Goal: Obtain resource: Download file/media

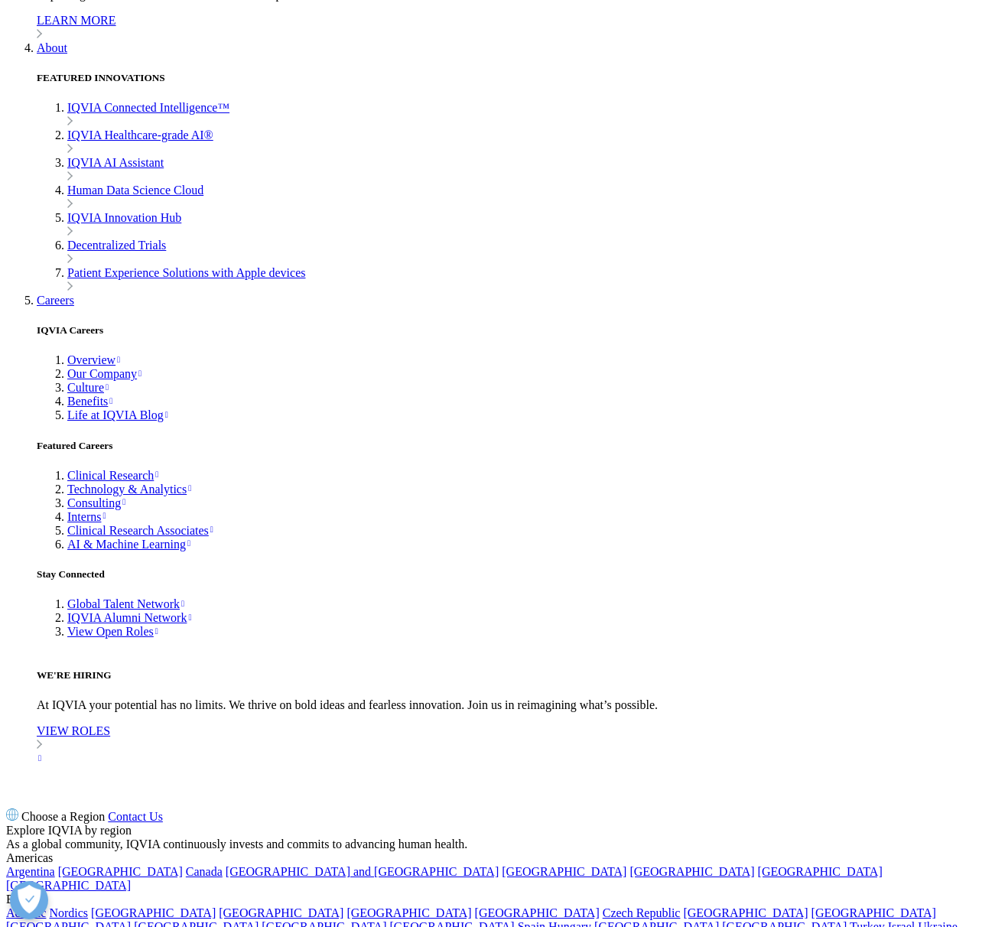
scroll to position [4253, 0]
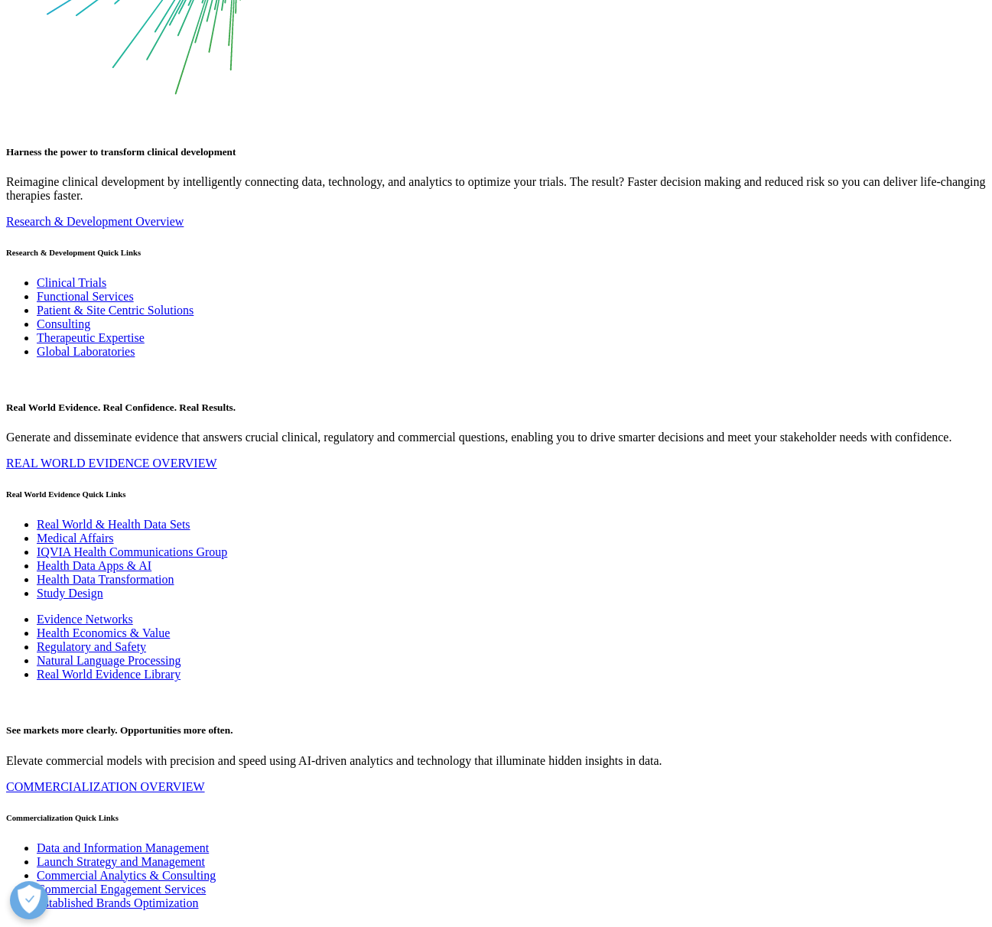
scroll to position [7055, 0]
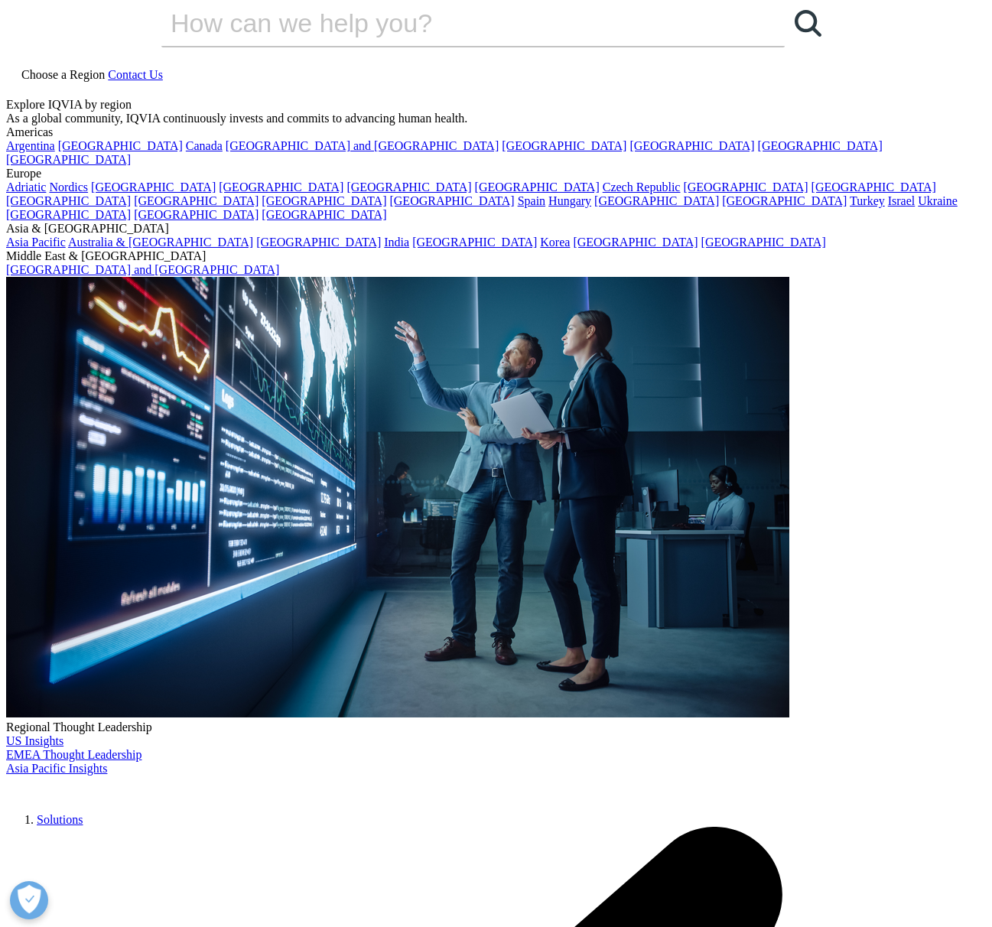
scroll to position [0, 0]
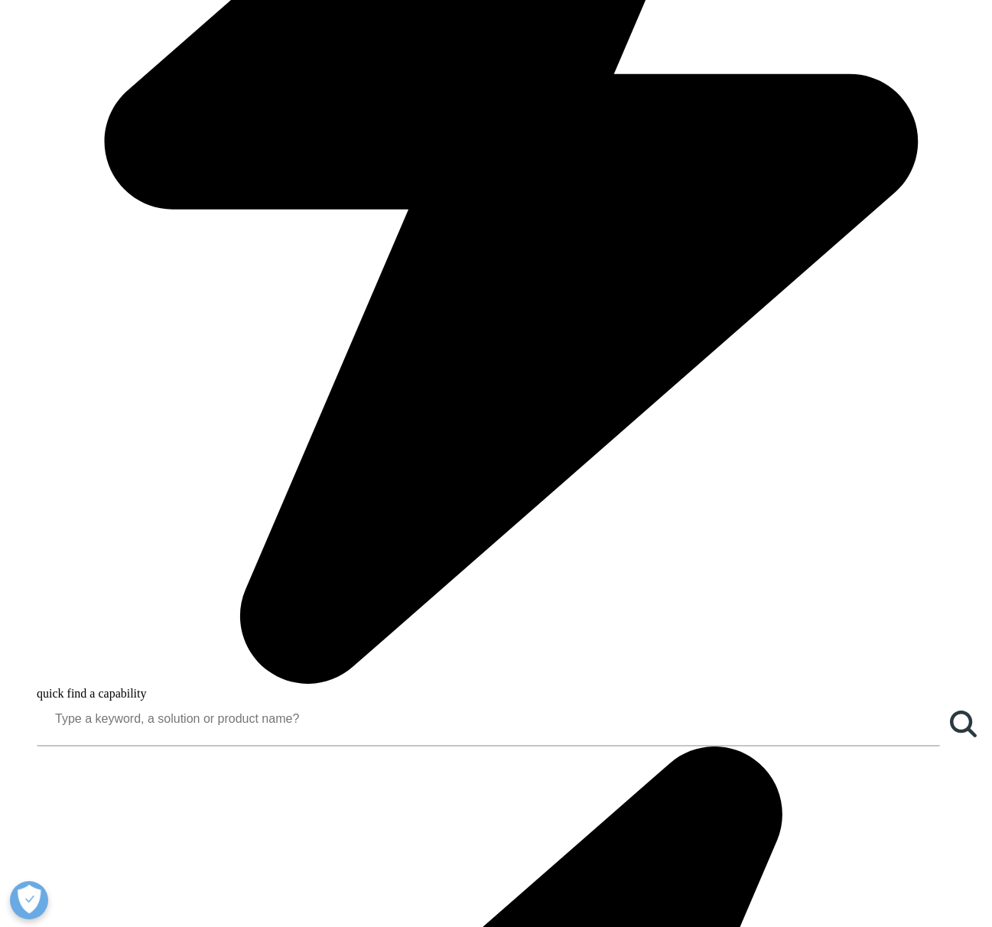
scroll to position [1246, 0]
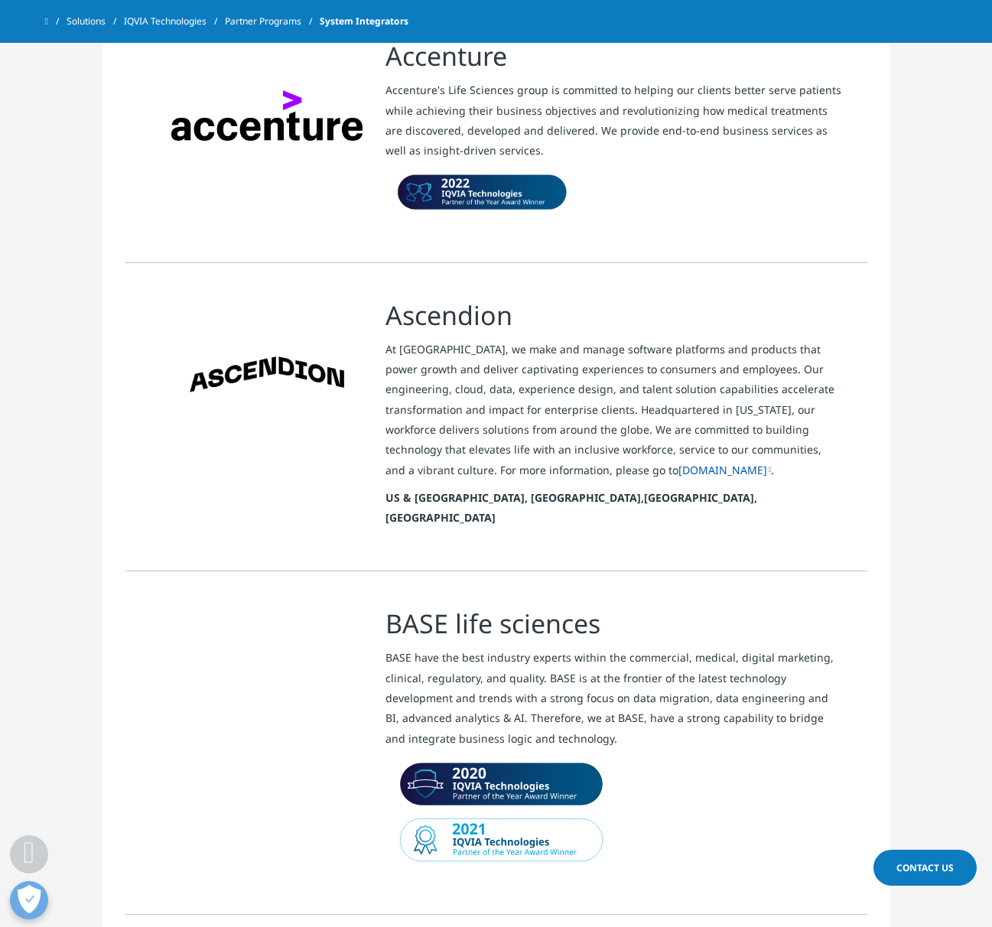
click at [605, 606] on h3 "BASE life sciences" at bounding box center [614, 623] width 459 height 34
click at [289, 634] on div at bounding box center [266, 682] width 191 height 153
click at [398, 606] on h3 "BASE life sciences" at bounding box center [614, 623] width 459 height 34
drag, startPoint x: 389, startPoint y: 599, endPoint x: 600, endPoint y: 609, distance: 211.3
click at [600, 609] on h3 "BASE life sciences" at bounding box center [614, 623] width 459 height 34
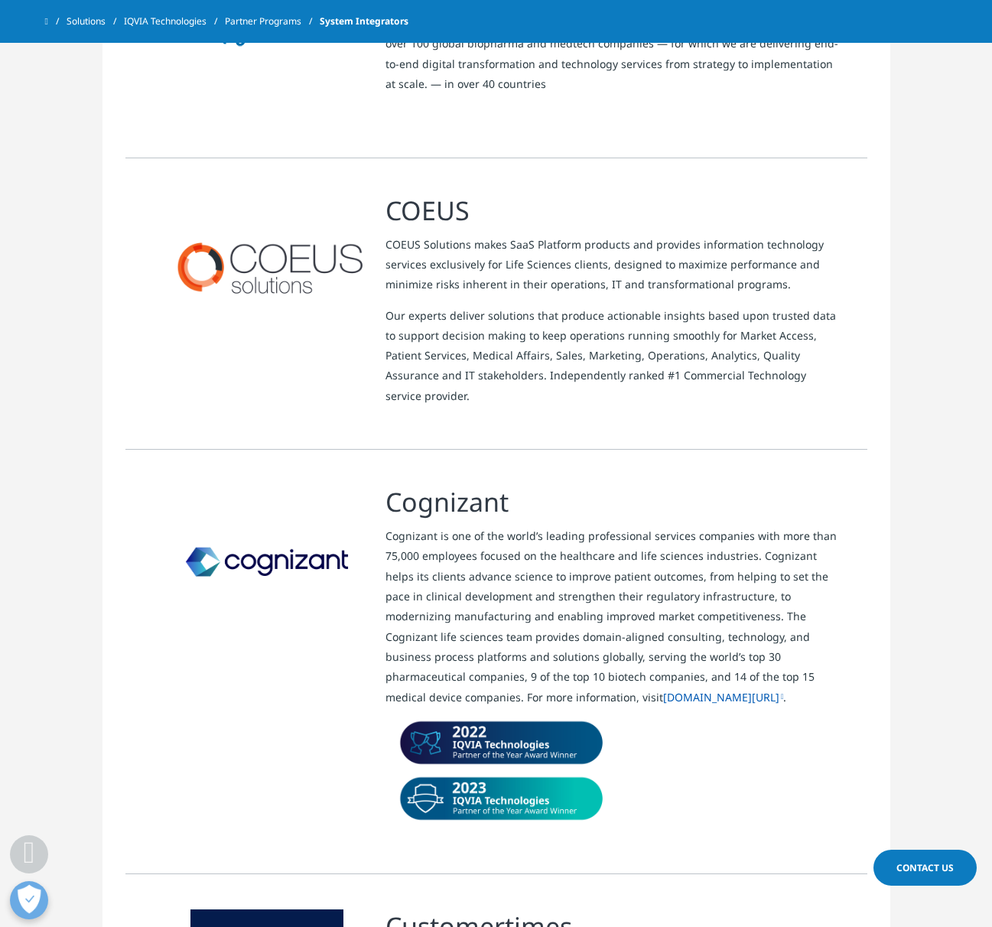
scroll to position [2904, 0]
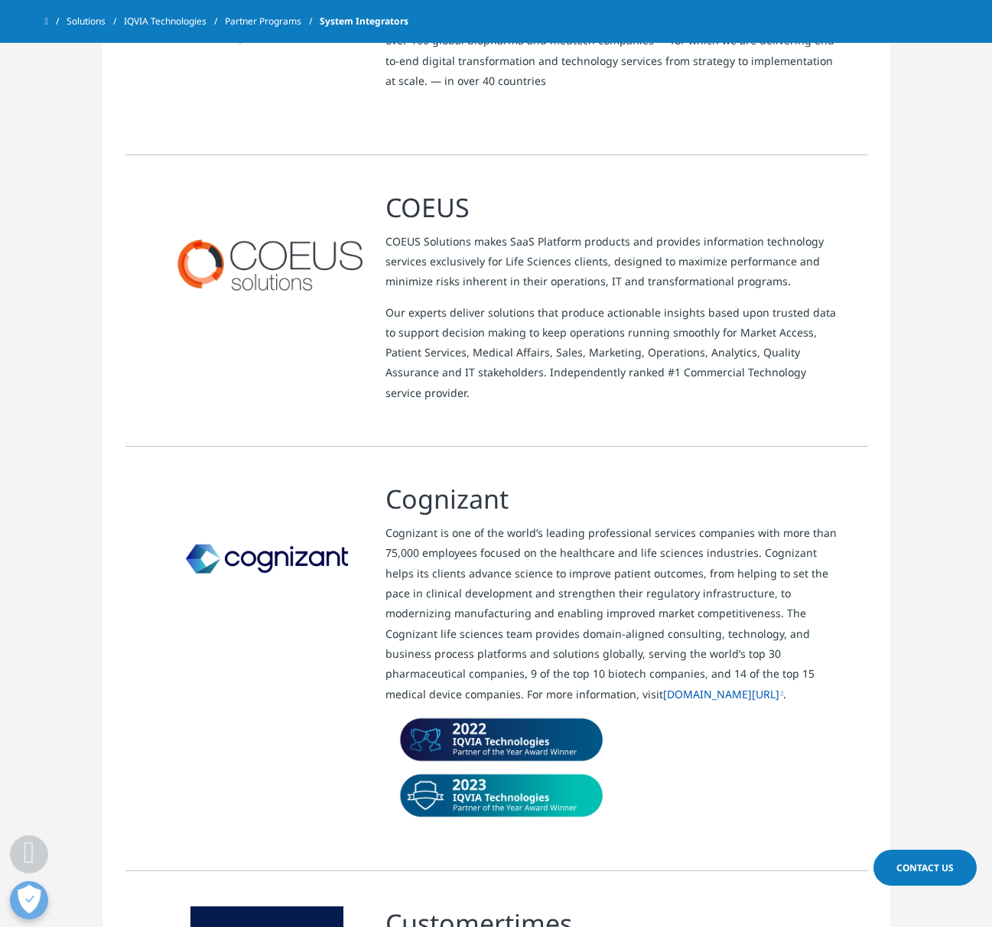
click at [663, 687] on link "[DOMAIN_NAME][URL]" at bounding box center [723, 694] width 121 height 15
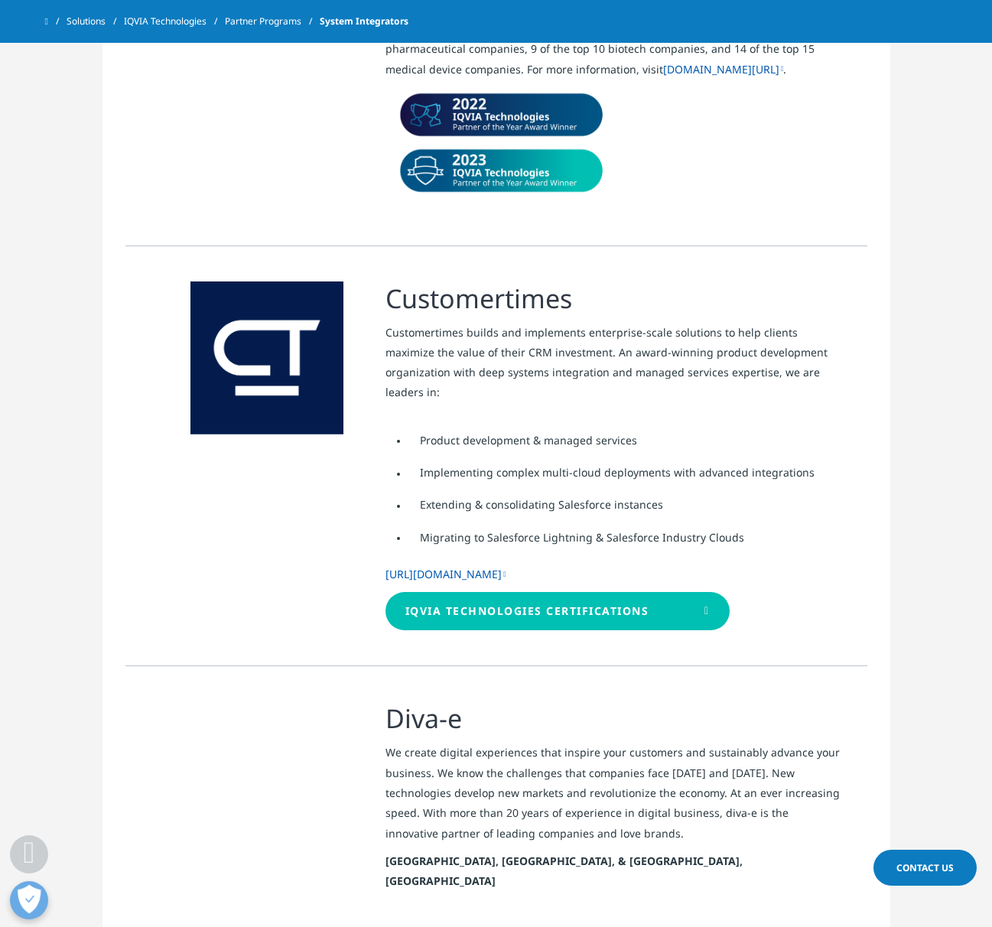
scroll to position [3528, 0]
